Goal: Task Accomplishment & Management: Use online tool/utility

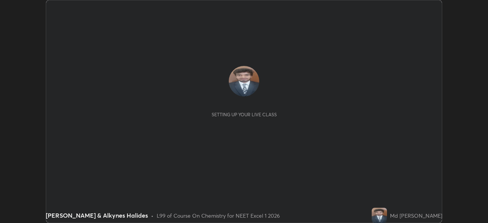
scroll to position [223, 487]
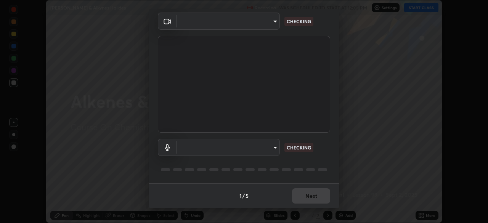
type input "0b0394df5398a873b7d047182dbff5bf8641b4882f7ce2760a0fef017966b62e"
type input "communications"
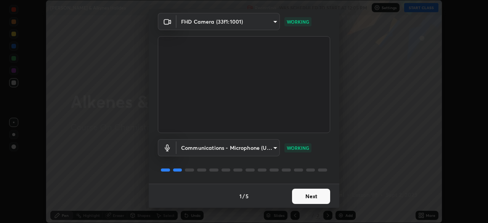
click at [311, 195] on button "Next" at bounding box center [311, 196] width 38 height 15
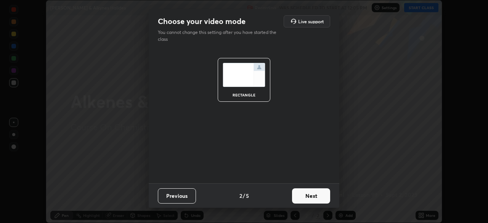
scroll to position [0, 0]
click at [313, 197] on button "Next" at bounding box center [311, 195] width 38 height 15
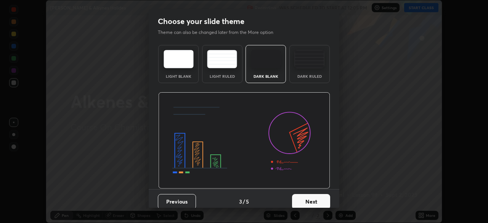
click at [313, 197] on button "Next" at bounding box center [311, 201] width 38 height 15
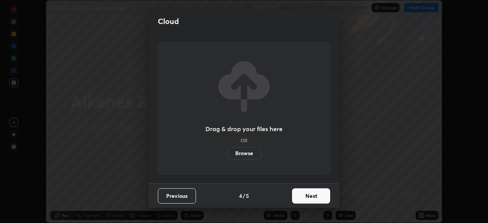
click at [314, 199] on button "Next" at bounding box center [311, 195] width 38 height 15
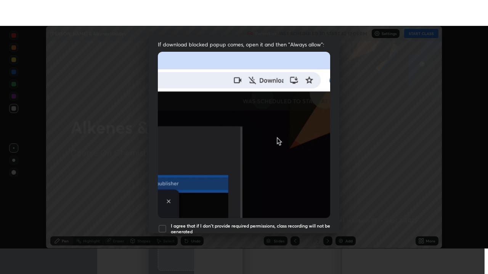
scroll to position [182, 0]
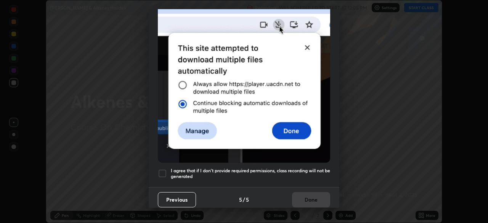
click at [163, 169] on div at bounding box center [162, 173] width 9 height 9
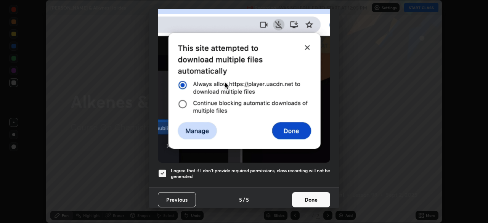
click at [313, 197] on button "Done" at bounding box center [311, 199] width 38 height 15
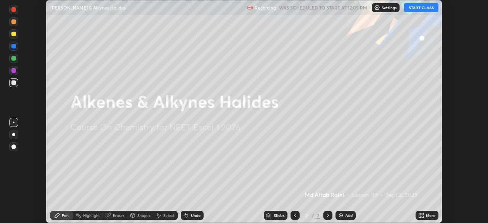
click at [345, 217] on div "Add" at bounding box center [348, 215] width 7 height 4
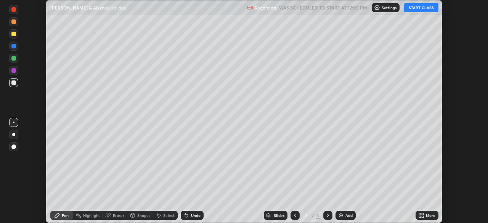
click at [424, 215] on div "More" at bounding box center [426, 215] width 23 height 9
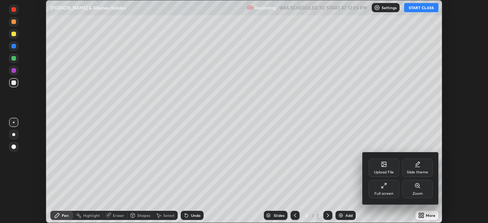
click at [391, 192] on div "Full screen" at bounding box center [383, 194] width 19 height 4
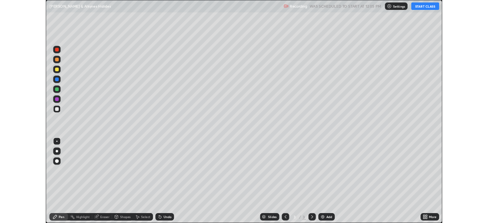
scroll to position [274, 488]
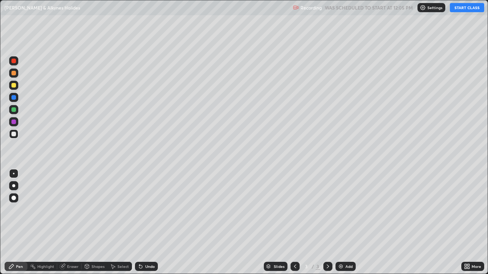
click at [462, 8] on button "START CLASS" at bounding box center [467, 7] width 34 height 9
click at [465, 222] on icon at bounding box center [465, 265] width 2 height 2
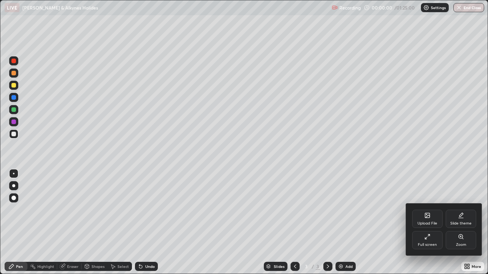
click at [424, 222] on div "Full screen" at bounding box center [427, 245] width 19 height 4
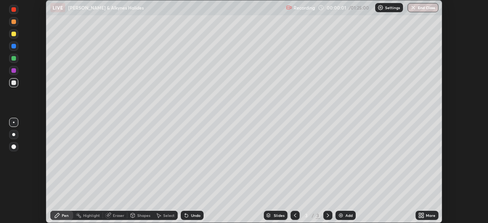
scroll to position [37876, 37611]
